Goal: Find specific page/section: Find specific page/section

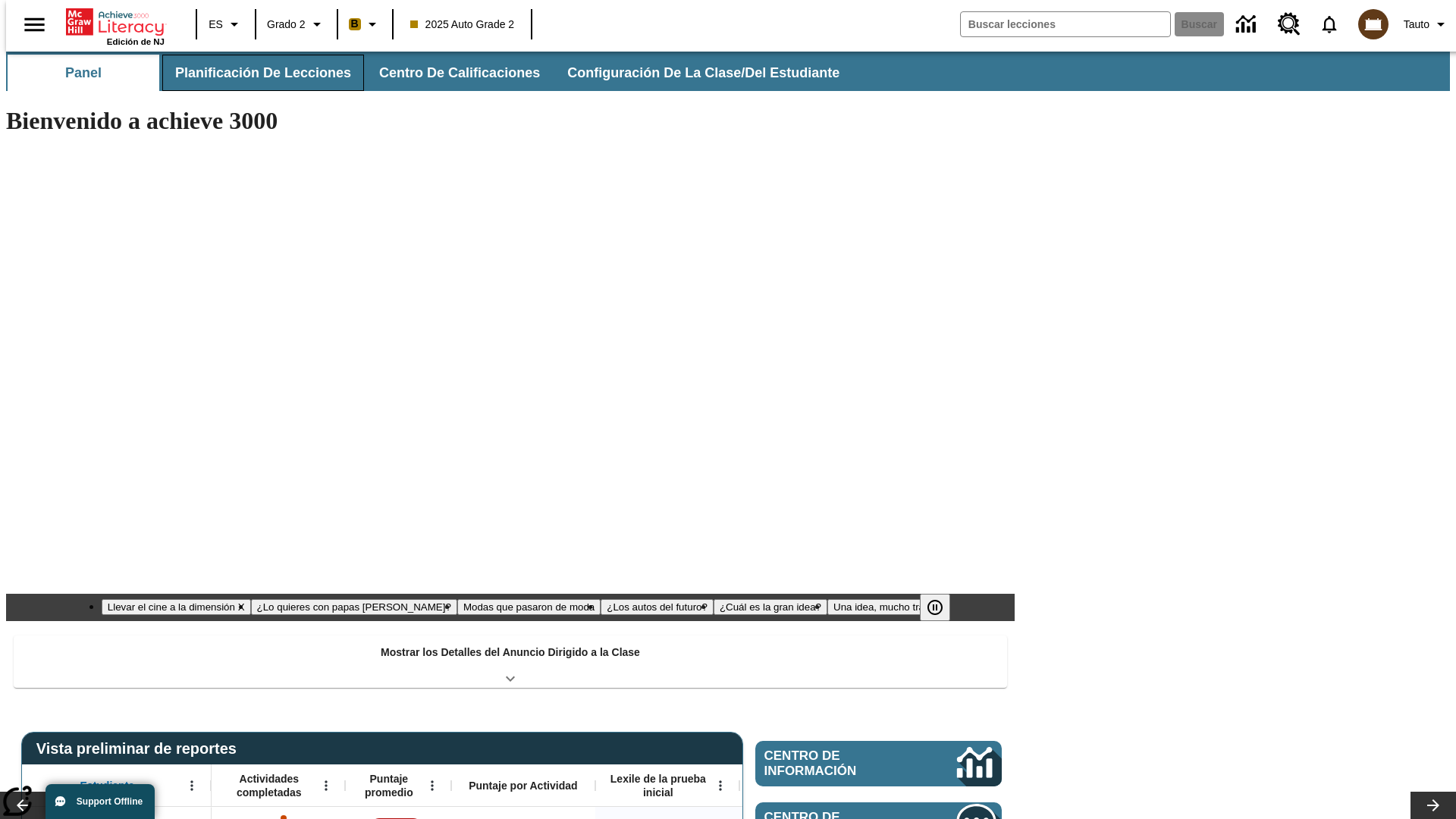
click at [254, 73] on button "Planificación de lecciones" at bounding box center [263, 72] width 202 height 36
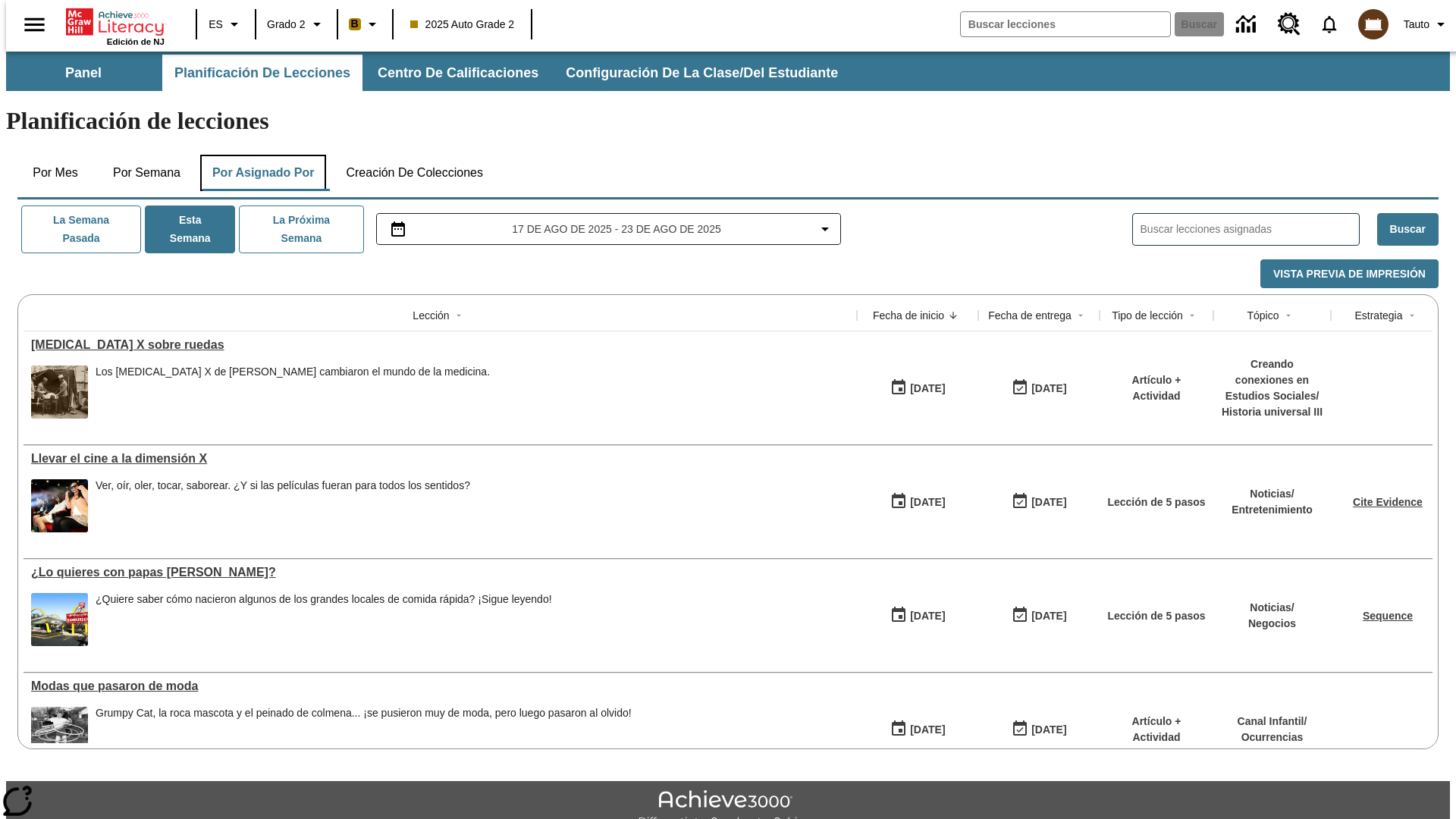
click at [260, 155] on button "Por asignado por" at bounding box center [264, 172] width 127 height 36
type input "El sueño de los animales"
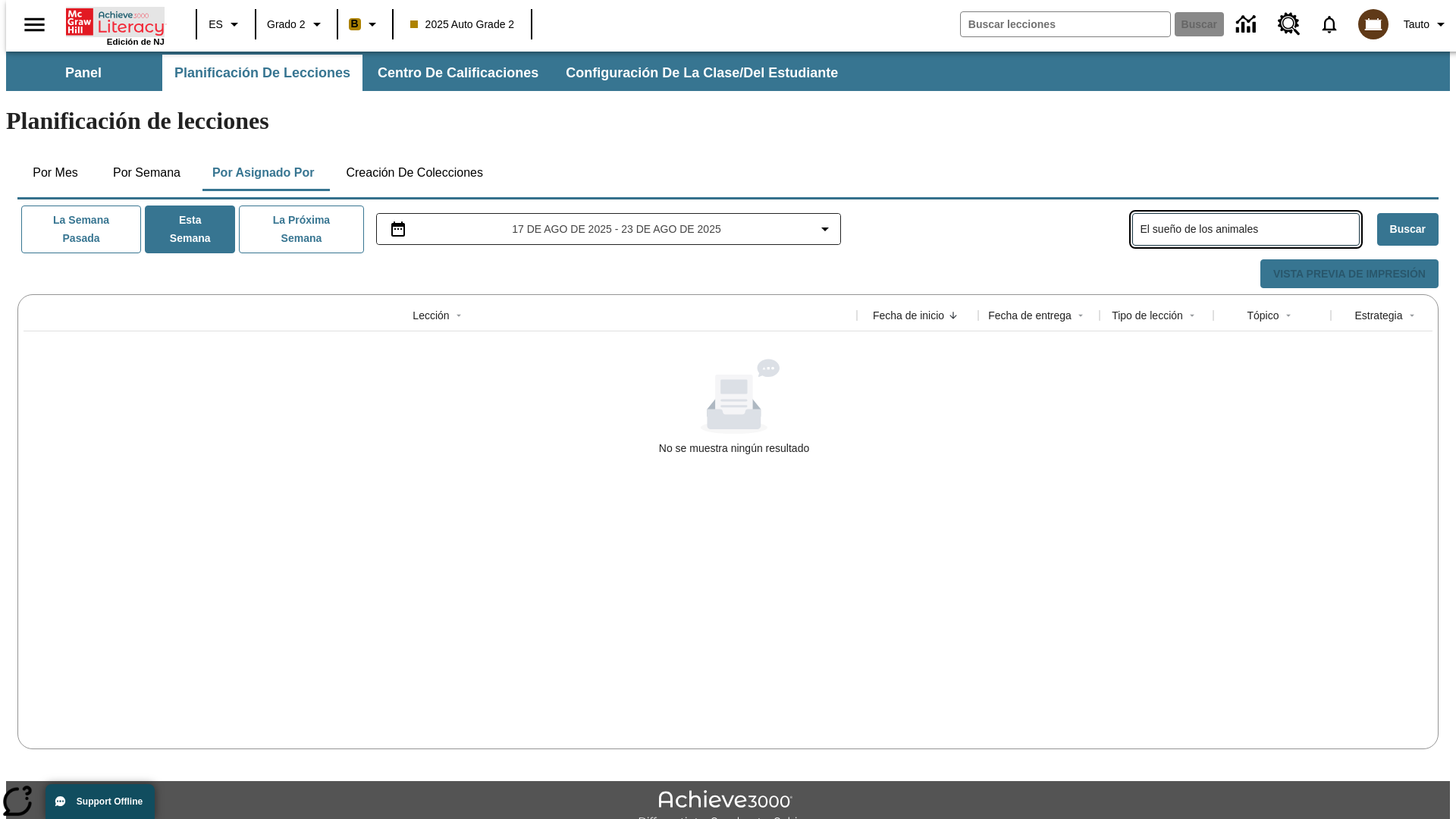
click at [109, 20] on icon "Portada" at bounding box center [117, 21] width 101 height 30
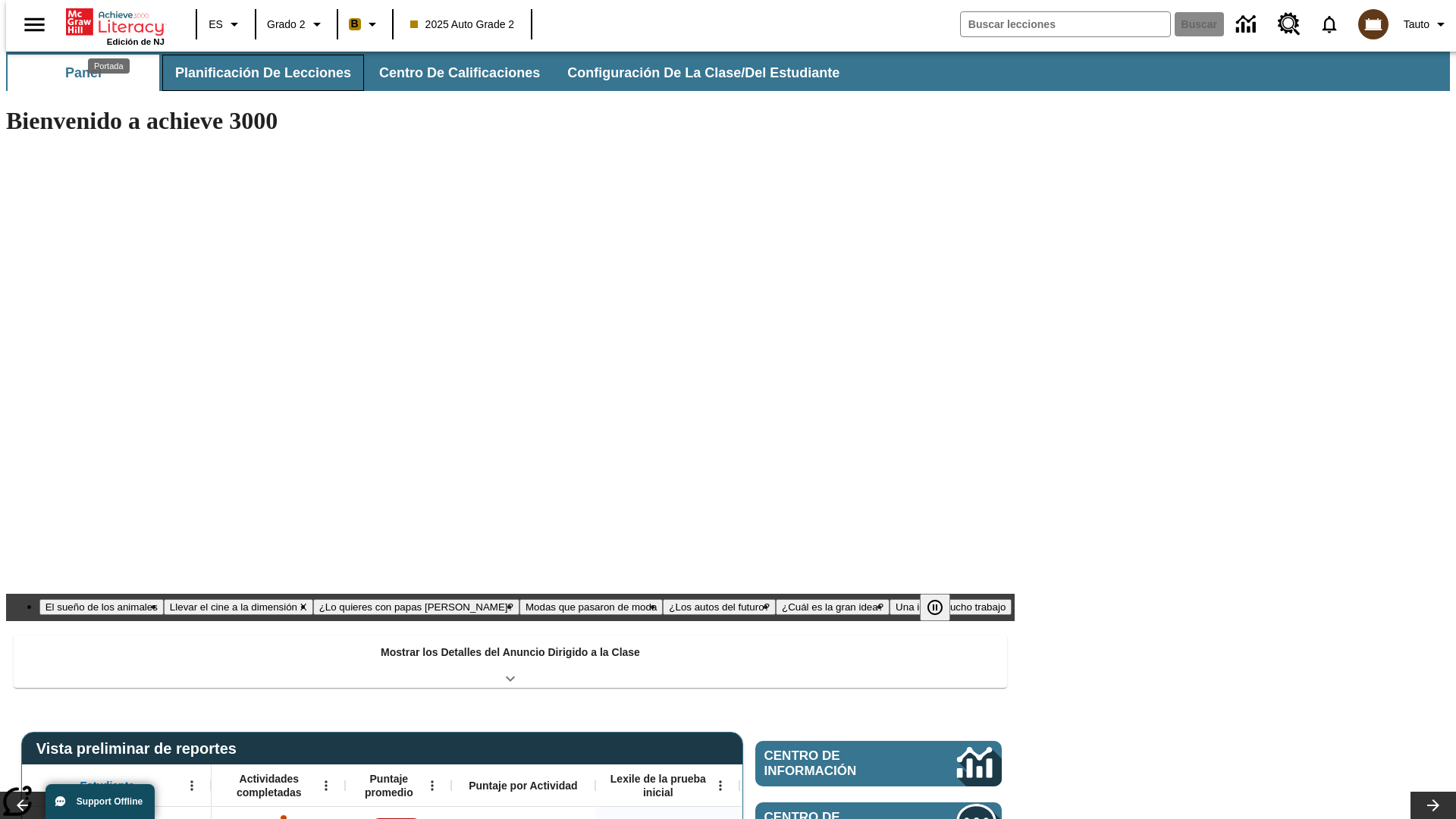
click at [254, 73] on button "Planificación de lecciones" at bounding box center [263, 72] width 202 height 36
